Goal: Task Accomplishment & Management: Use online tool/utility

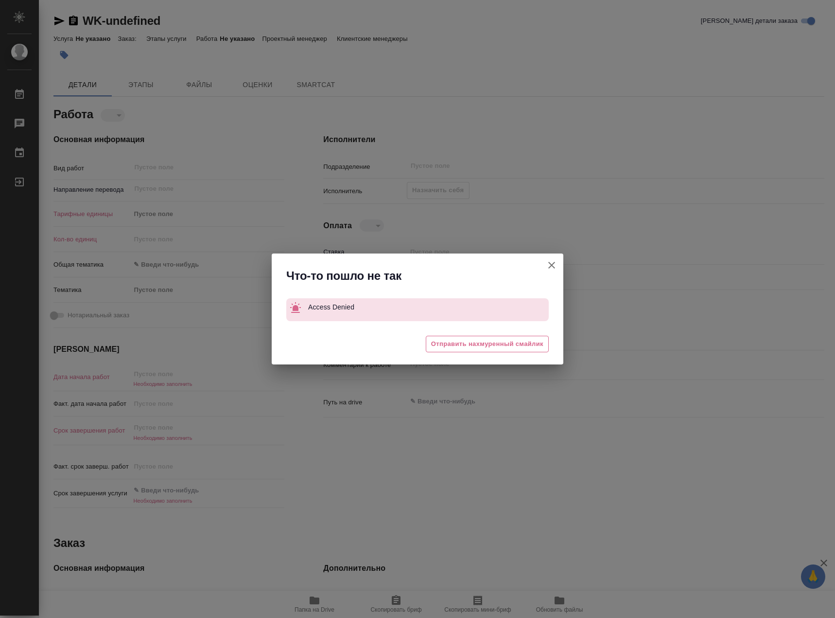
type textarea "x"
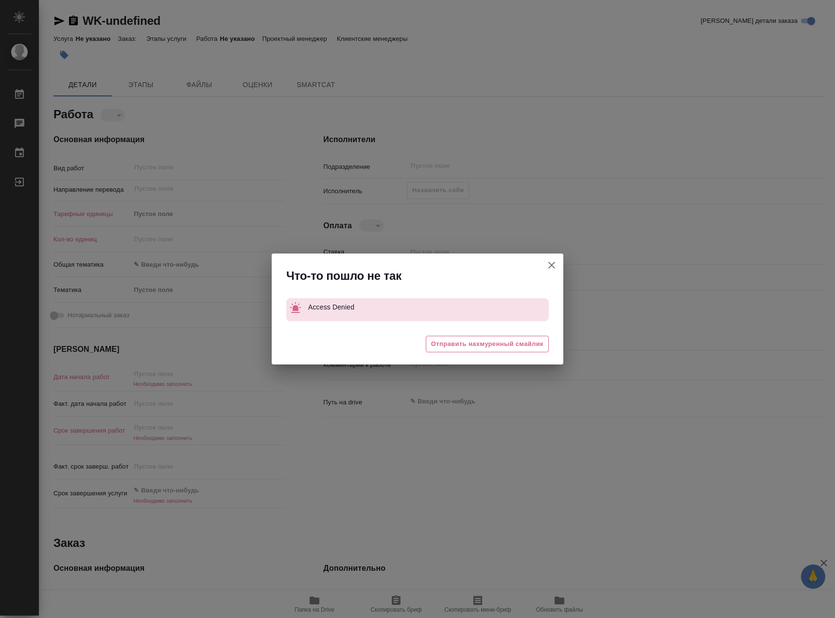
click at [553, 262] on icon "button" at bounding box center [552, 265] width 12 height 12
type textarea "x"
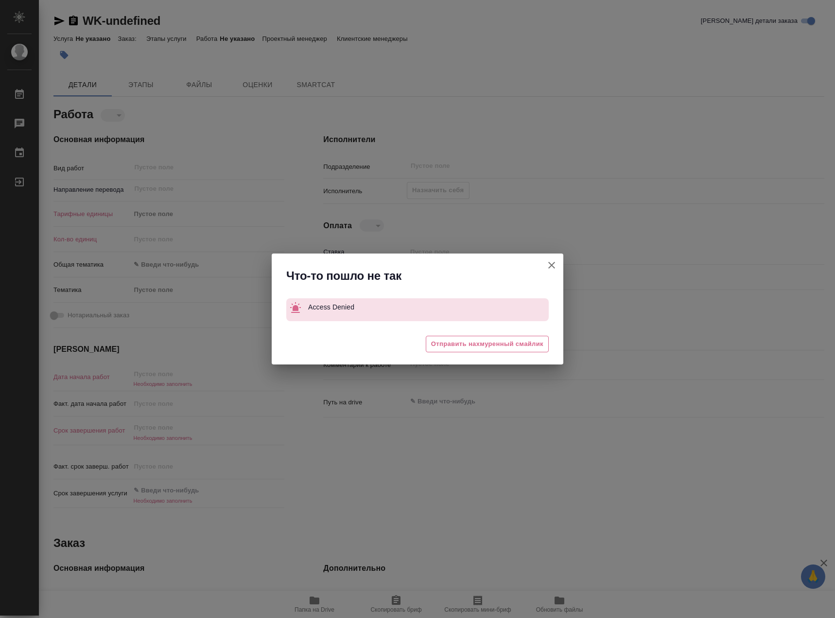
type textarea "x"
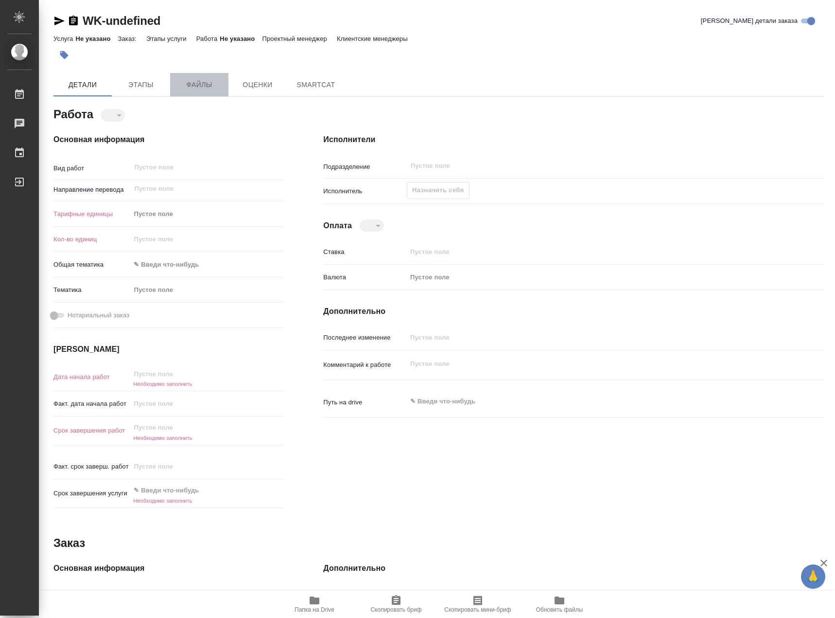
click at [204, 87] on span "Файлы" at bounding box center [199, 85] width 47 height 12
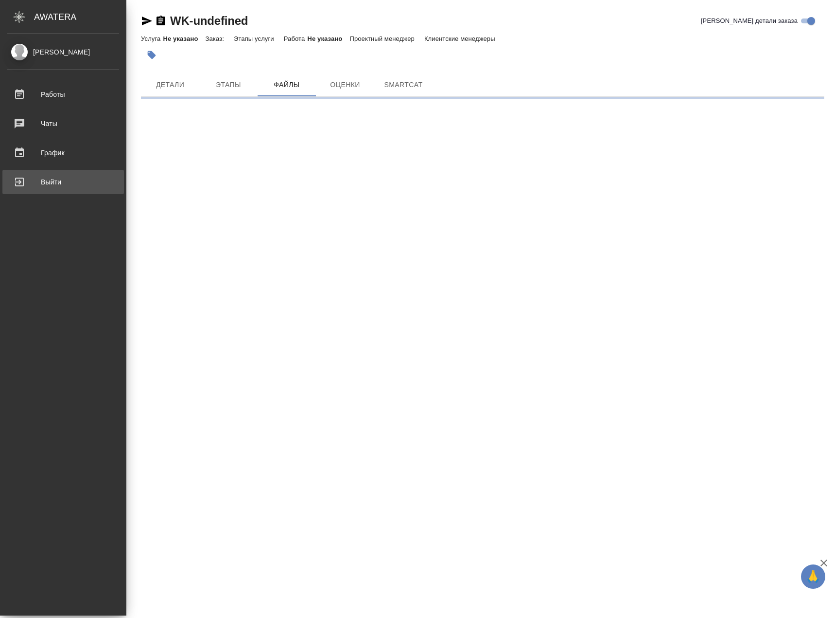
click at [29, 180] on div "Выйти" at bounding box center [63, 182] width 112 height 15
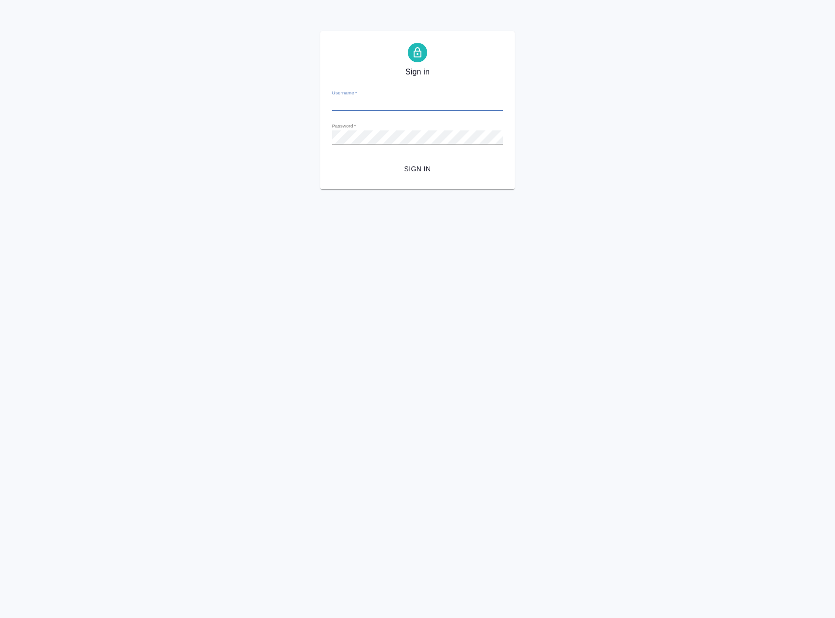
type input "z.kim@awatera.com"
click at [426, 173] on span "Sign in" at bounding box center [418, 169] width 156 height 12
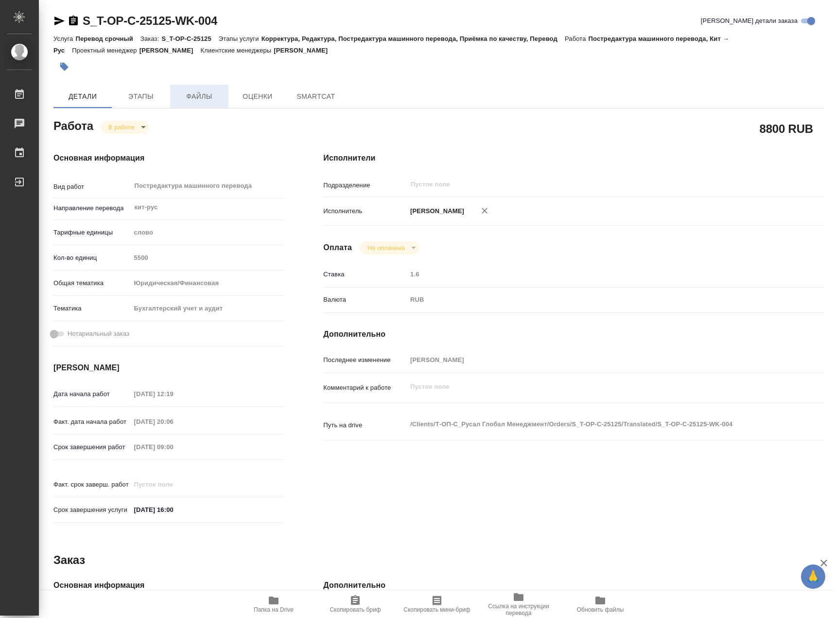
type textarea "x"
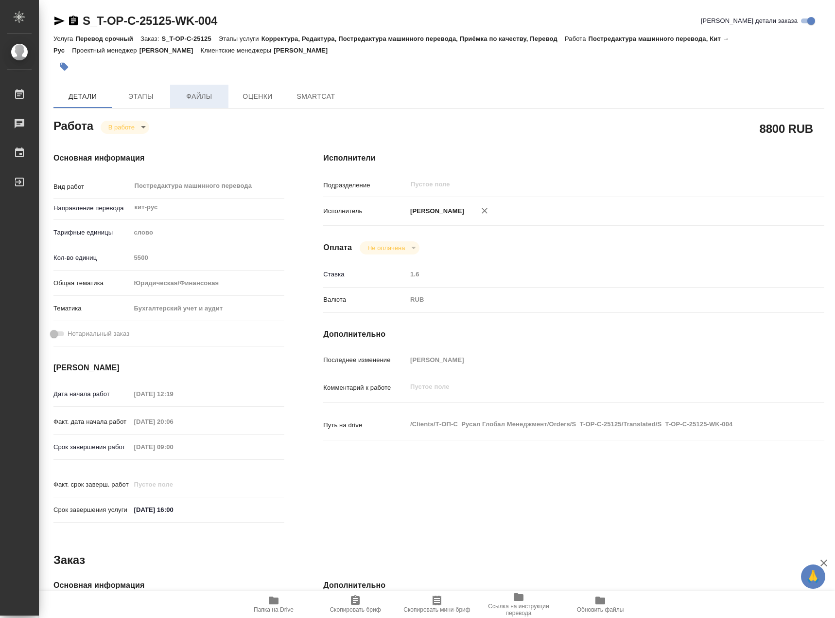
type textarea "x"
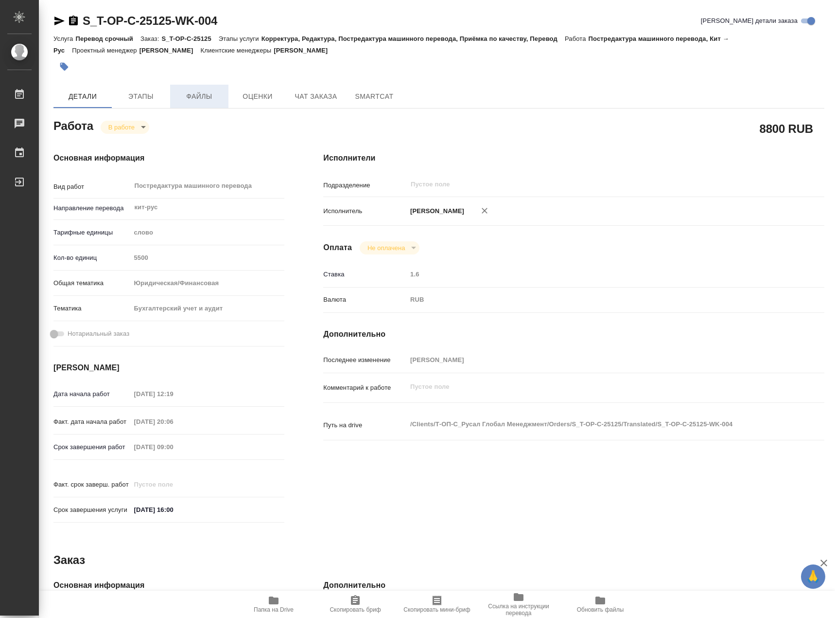
type textarea "x"
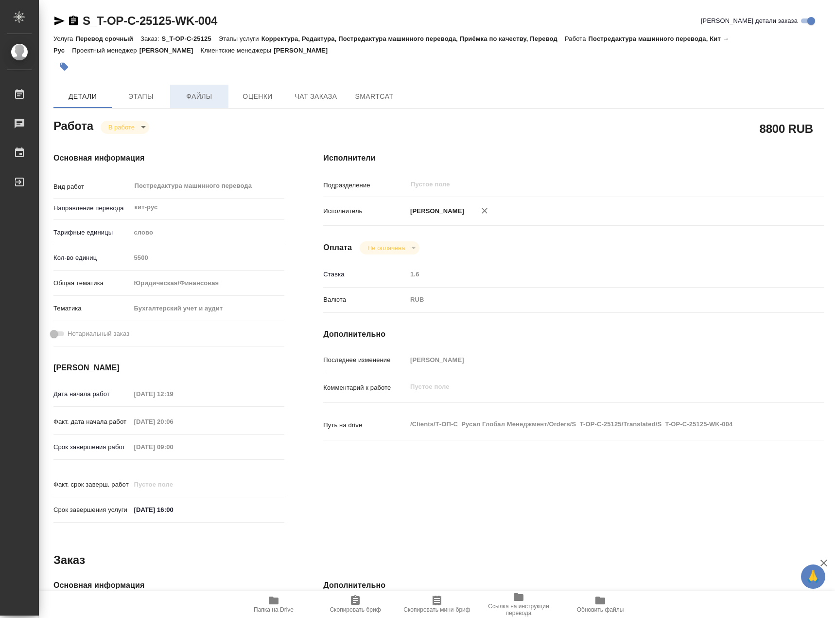
click at [195, 96] on span "Файлы" at bounding box center [199, 96] width 47 height 12
type textarea "x"
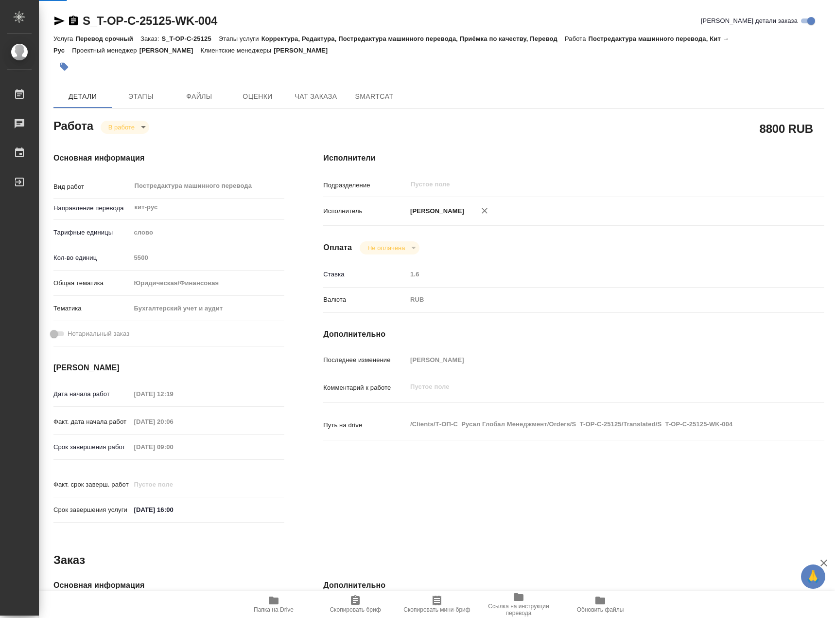
type textarea "x"
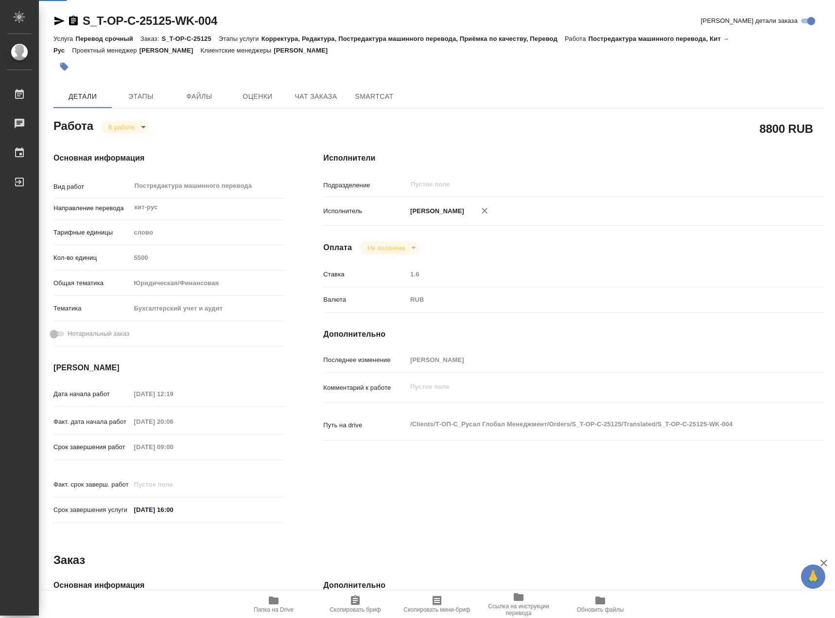
type textarea "x"
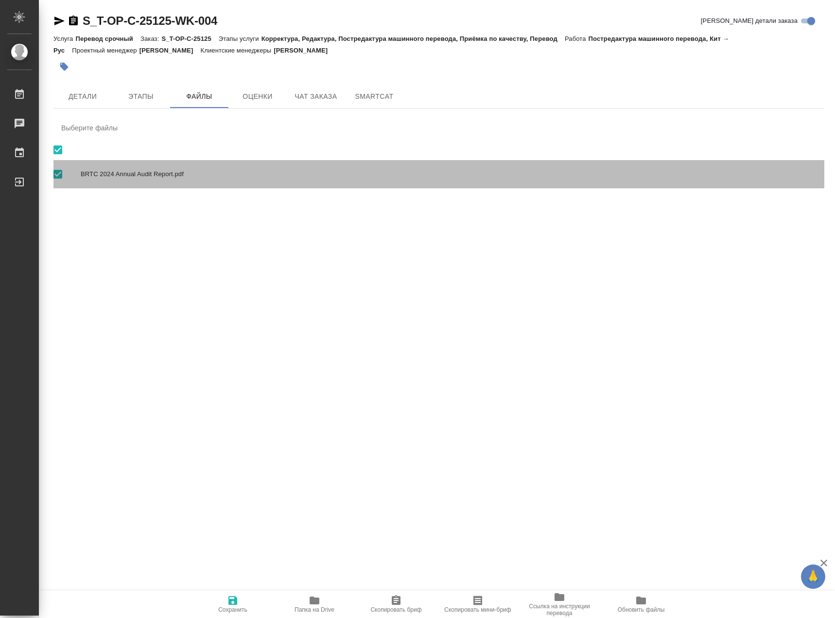
click at [149, 172] on span "BRTC 2024 Annual Audit Report.pdf" at bounding box center [449, 174] width 736 height 10
checkbox input "false"
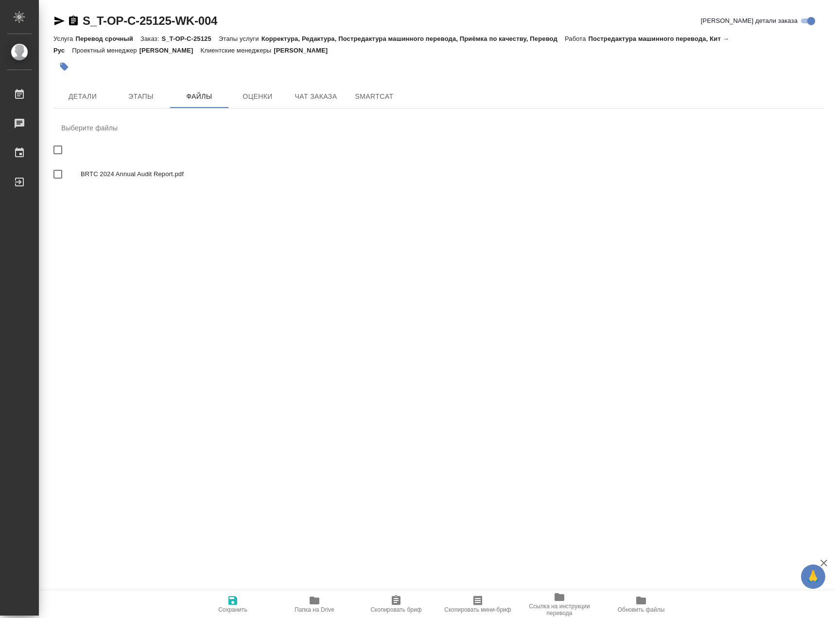
click at [149, 172] on span "BRTC 2024 Annual Audit Report.pdf" at bounding box center [449, 174] width 736 height 10
checkbox input "true"
drag, startPoint x: 149, startPoint y: 172, endPoint x: 127, endPoint y: 187, distance: 26.9
click at [120, 213] on div "S_T-OP-C-25125-WK-004 Кратко детали заказа Услуга Перевод срочный Заказ: S_T-OP…" at bounding box center [439, 108] width 782 height 217
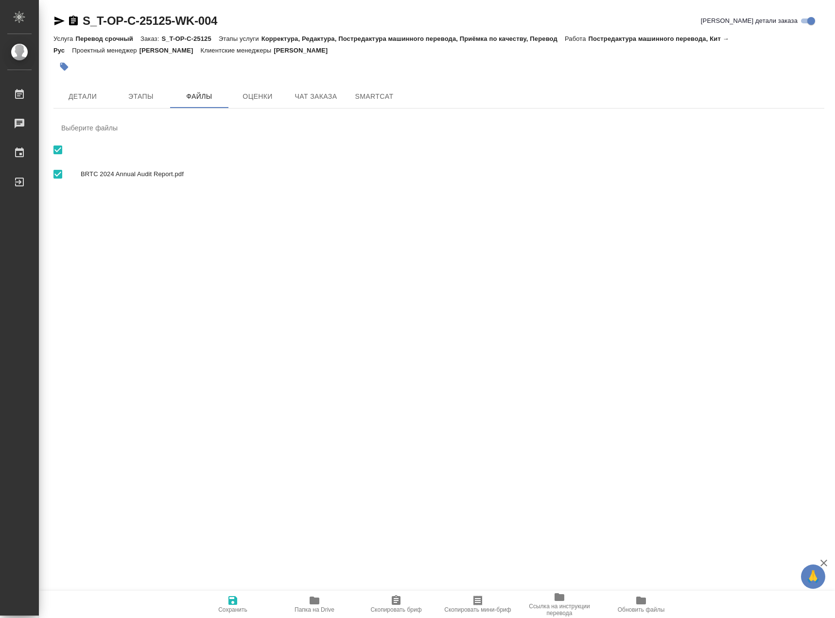
click at [315, 603] on icon "button" at bounding box center [315, 600] width 10 height 8
